Goal: Use online tool/utility: Utilize a website feature to perform a specific function

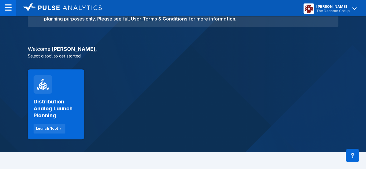
scroll to position [75, 0]
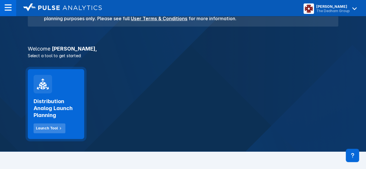
click at [41, 131] on button "Launch Tool" at bounding box center [50, 128] width 32 height 10
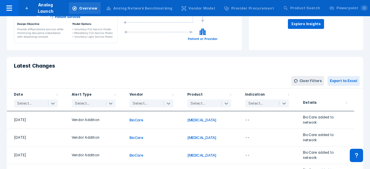
scroll to position [112, 0]
click at [207, 103] on div at bounding box center [203, 103] width 26 height 6
type input "k"
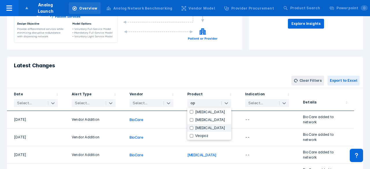
type input "o"
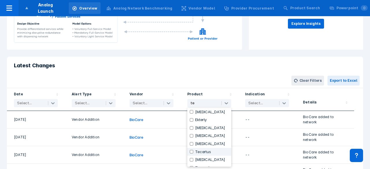
type input "t"
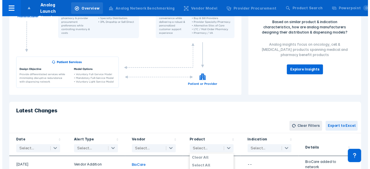
scroll to position [65, 0]
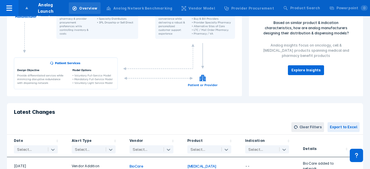
click at [157, 11] on div "Analog Network Benchmarking" at bounding box center [142, 8] width 59 height 5
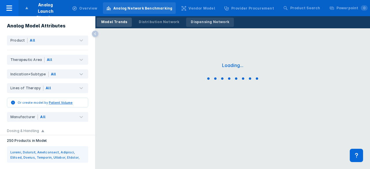
click at [199, 21] on div "Dispensing Network" at bounding box center [210, 21] width 38 height 5
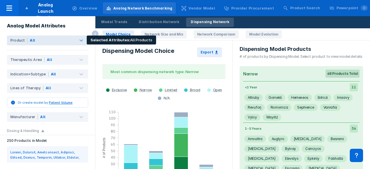
click at [64, 42] on div "All" at bounding box center [57, 41] width 61 height 10
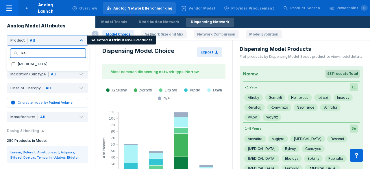
type input "k"
type input "q"
type input "h"
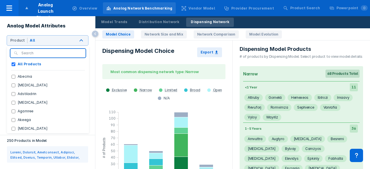
click at [84, 26] on div "Analog Model Attributes" at bounding box center [47, 24] width 95 height 16
